Goal: Navigation & Orientation: Find specific page/section

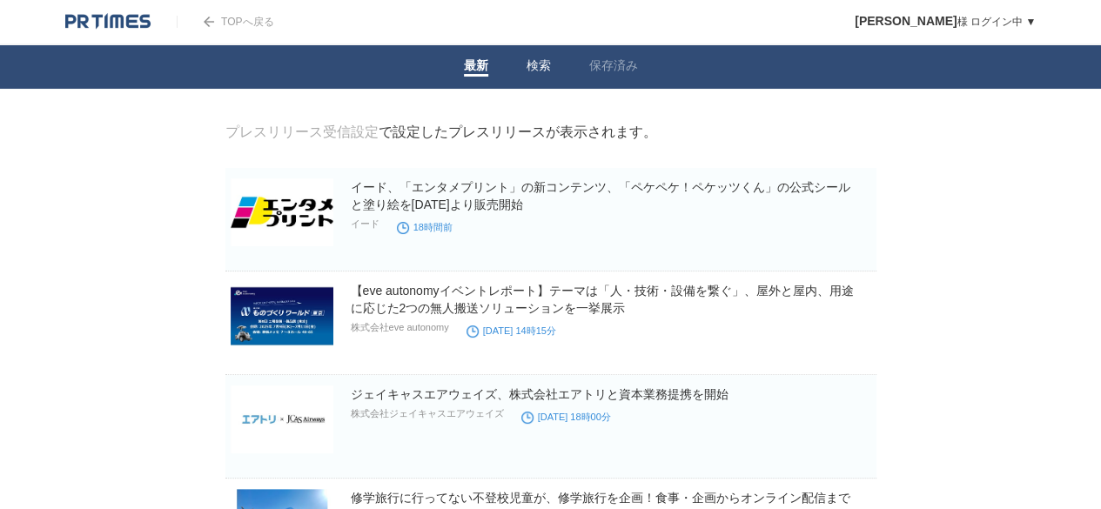
click at [539, 70] on link "検索" at bounding box center [538, 67] width 24 height 18
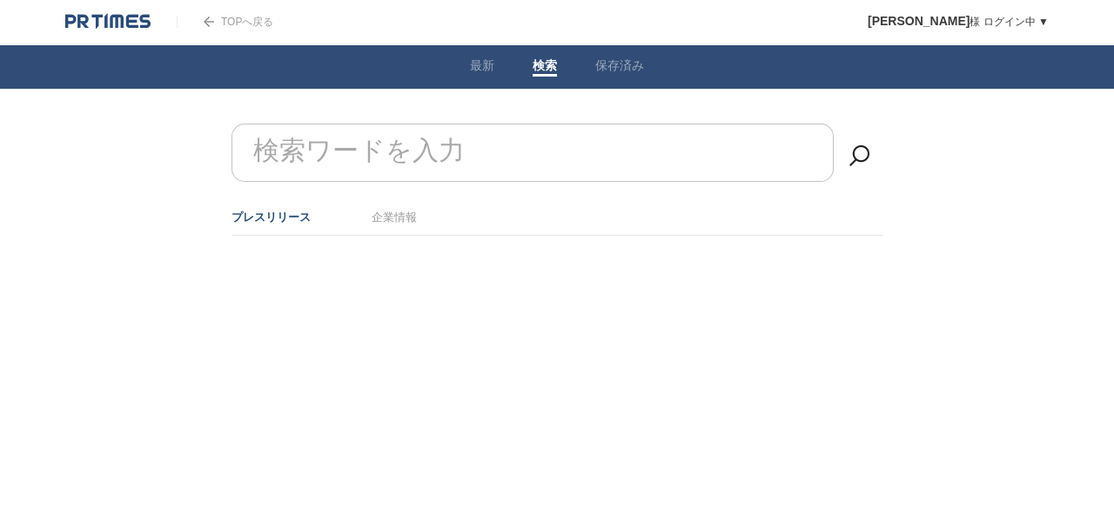
click at [604, 71] on link "保存済み" at bounding box center [619, 67] width 49 height 18
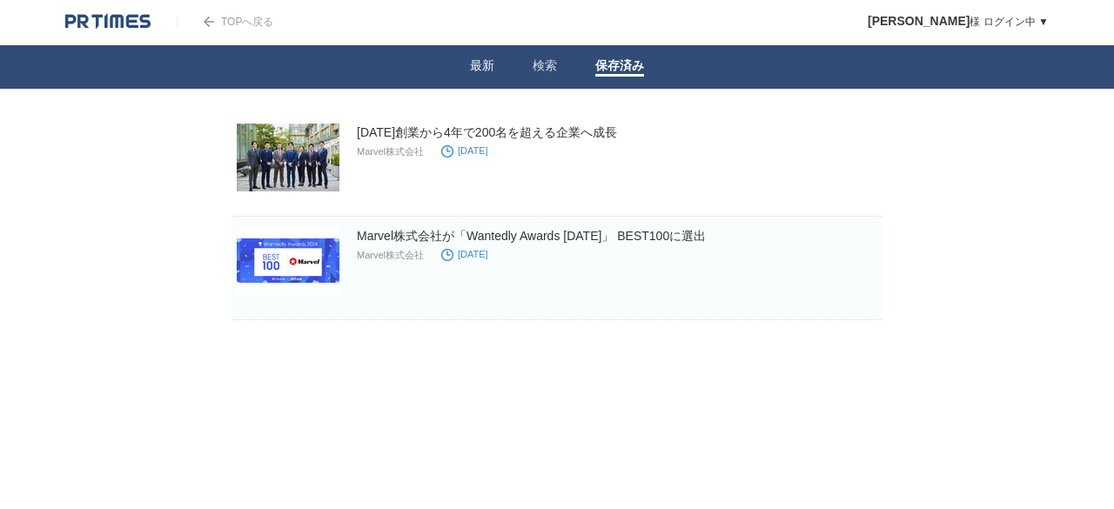
click at [471, 69] on link "最新" at bounding box center [482, 67] width 24 height 18
